Goal: Information Seeking & Learning: Understand process/instructions

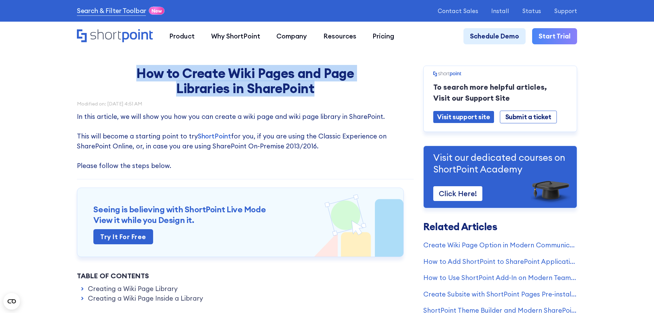
drag, startPoint x: 137, startPoint y: 74, endPoint x: 337, endPoint y: 87, distance: 200.9
click at [337, 87] on h1 "How to Create Wiki Pages and Page Libraries in SharePoint" at bounding box center [244, 81] width 257 height 30
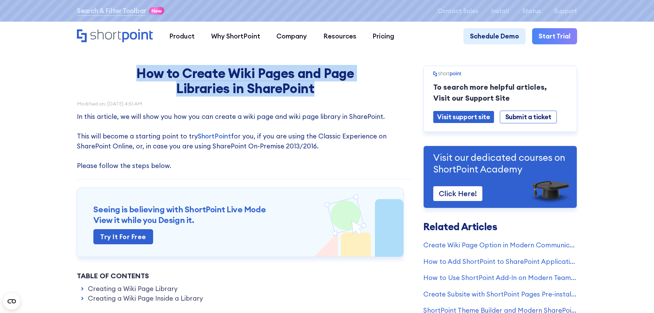
drag, startPoint x: 314, startPoint y: 90, endPoint x: 130, endPoint y: 72, distance: 184.8
click at [130, 72] on h1 "How to Create Wiki Pages and Page Libraries in SharePoint" at bounding box center [244, 81] width 257 height 30
drag, startPoint x: 136, startPoint y: 71, endPoint x: 322, endPoint y: 91, distance: 186.7
click at [322, 91] on h1 "How to Create Wiki Pages and Page Libraries in SharePoint" at bounding box center [244, 81] width 257 height 30
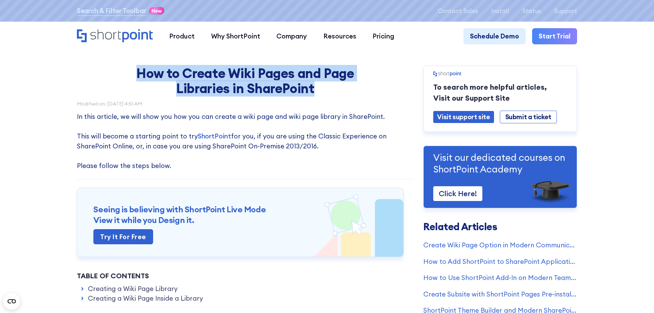
click at [322, 91] on h1 "How to Create Wiki Pages and Page Libraries in SharePoint" at bounding box center [244, 81] width 257 height 30
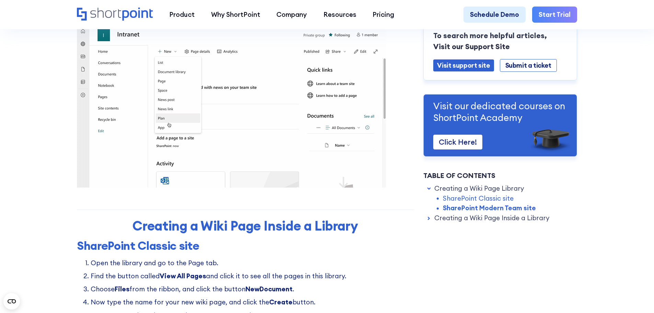
scroll to position [652, 0]
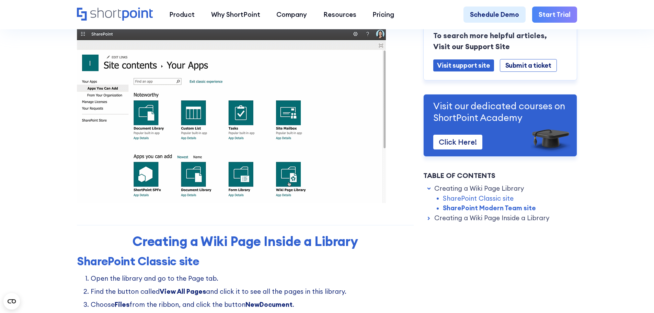
click at [188, 148] on img at bounding box center [231, 116] width 309 height 174
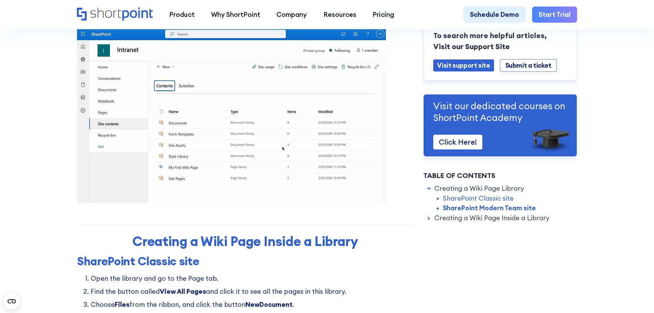
scroll to position [618, 0]
